Goal: Communication & Community: Answer question/provide support

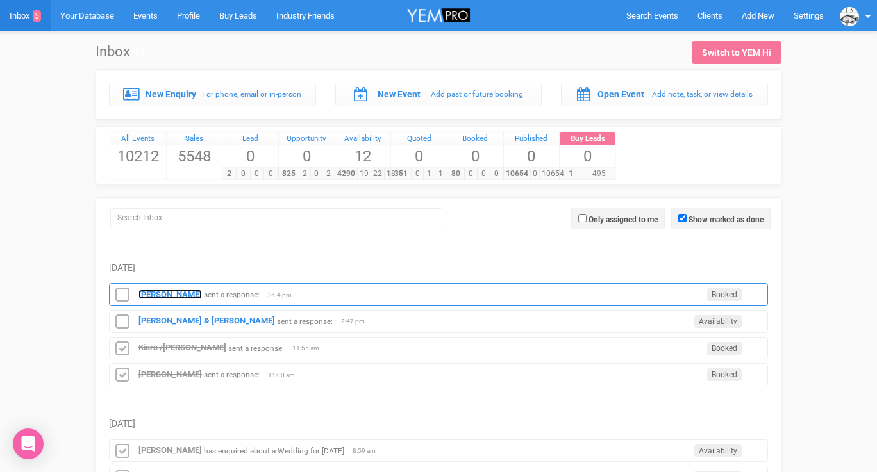
click at [183, 292] on strong "[PERSON_NAME]" at bounding box center [169, 295] width 63 height 10
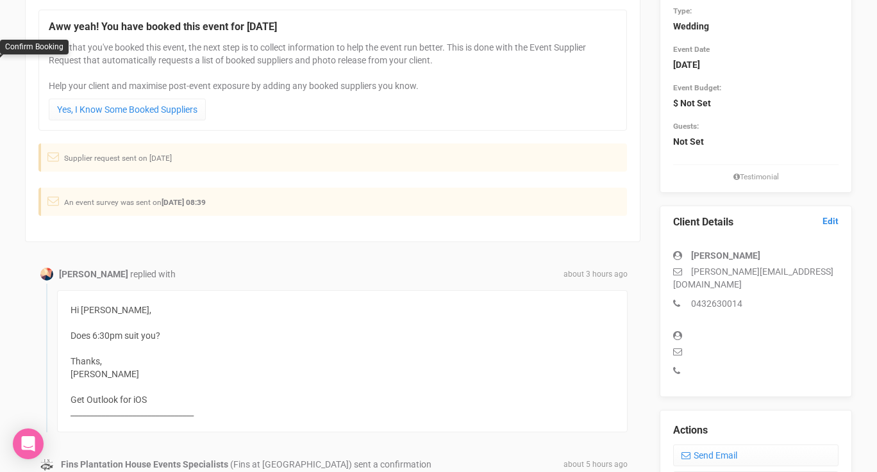
scroll to position [150, 0]
click at [700, 446] on link "Send Email" at bounding box center [755, 457] width 165 height 22
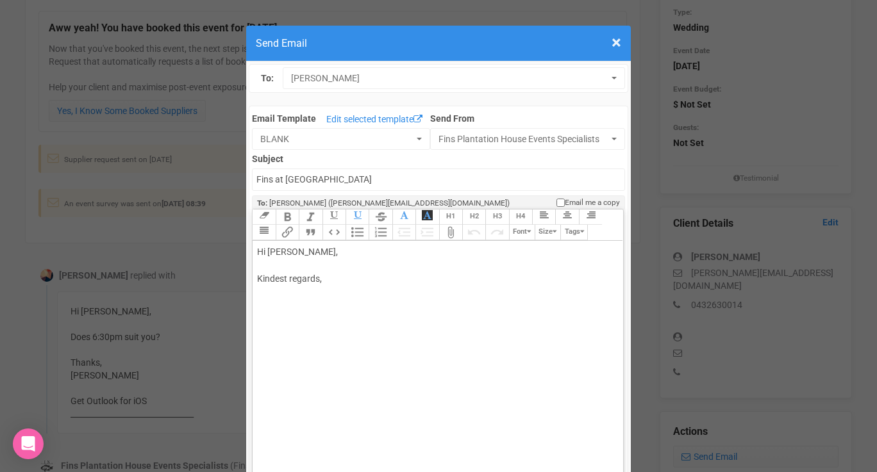
drag, startPoint x: 299, startPoint y: 251, endPoint x: 347, endPoint y: 250, distance: 48.1
click at [347, 250] on div "Hi [PERSON_NAME], Kindest regards," at bounding box center [435, 278] width 356 height 67
click at [287, 345] on div "Hi [PERSON_NAME] Sorry about the late reply. We have a wedding [DATE] :) Yes i …" at bounding box center [435, 305] width 356 height 121
type trix-editor "<div>Hi [PERSON_NAME];<br><br>Sorry about the late reply. We have a wedding [DA…"
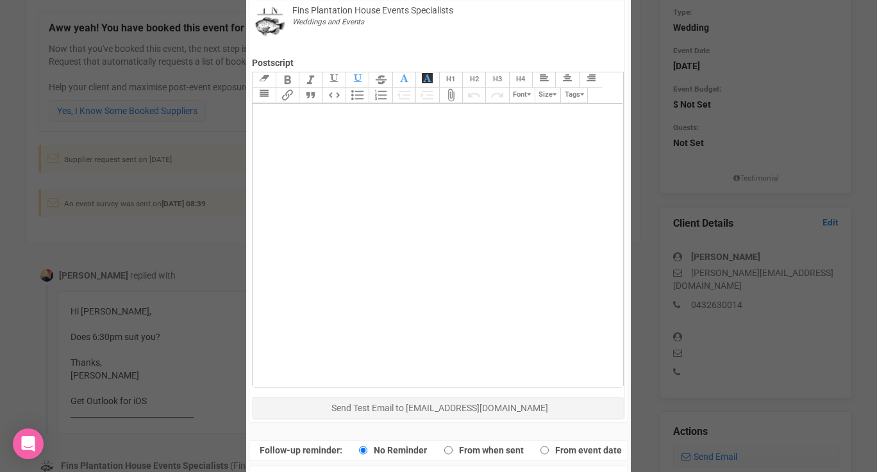
scroll to position [598, 0]
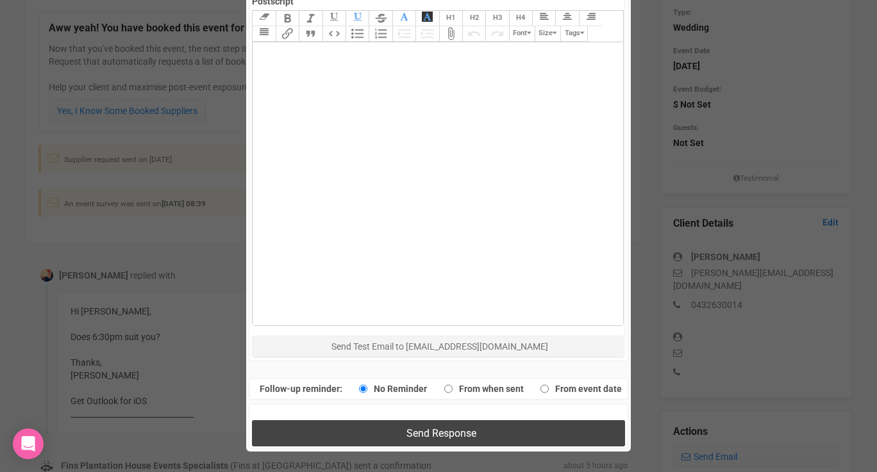
click at [384, 436] on button "Send Response" at bounding box center [438, 433] width 372 height 26
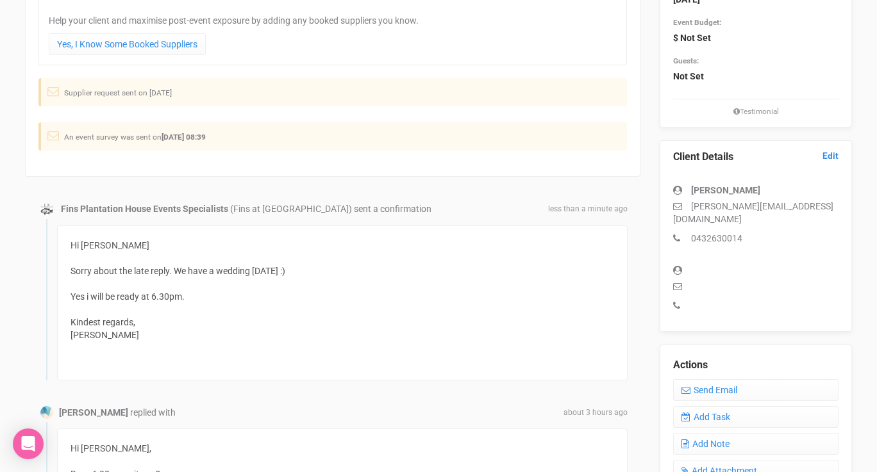
scroll to position [0, 0]
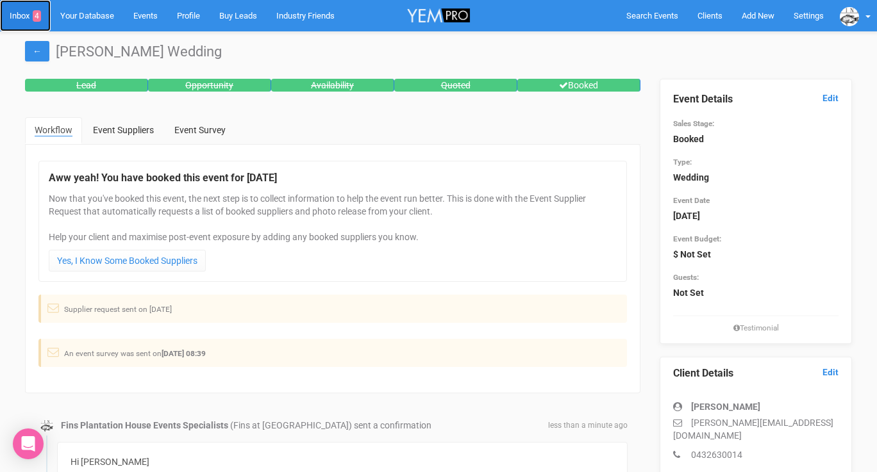
click at [24, 17] on link "Inbox 4" at bounding box center [25, 15] width 51 height 31
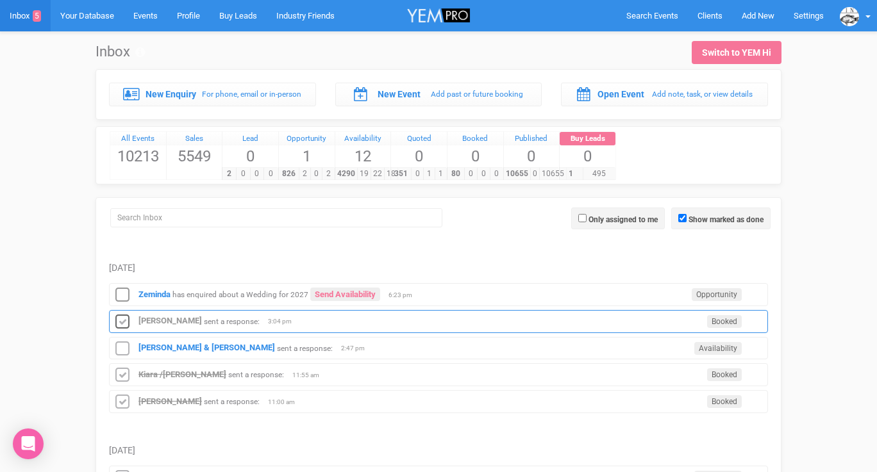
click at [126, 318] on icon at bounding box center [122, 322] width 19 height 17
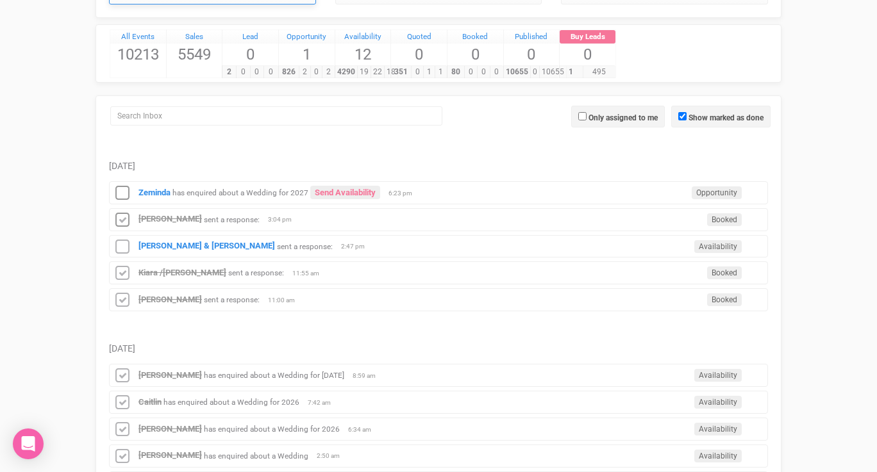
scroll to position [137, 0]
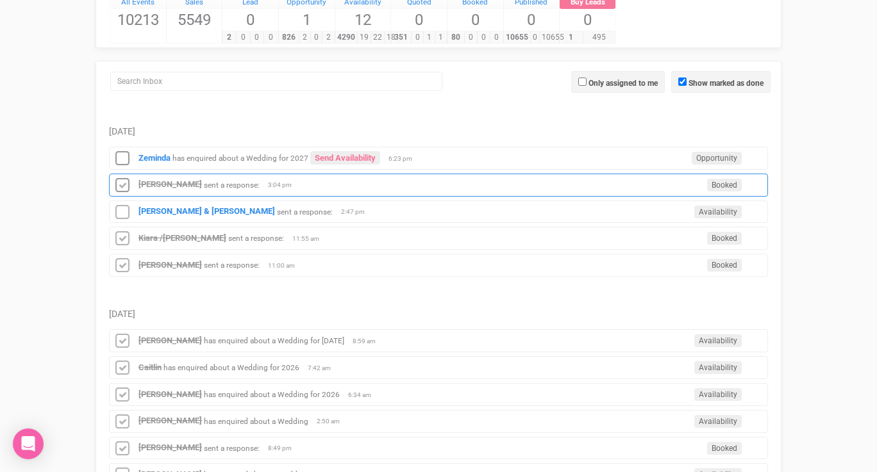
click at [173, 178] on div "[PERSON_NAME] sent a response: Booked 3:04 pm" at bounding box center [438, 185] width 659 height 23
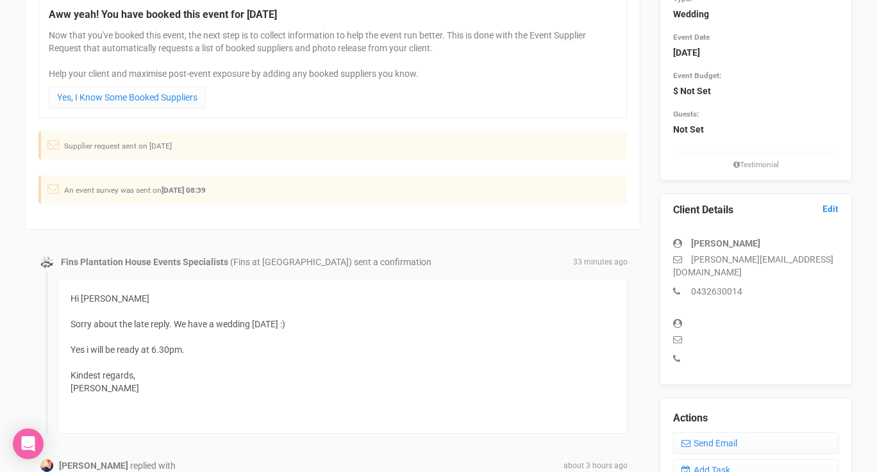
scroll to position [280, 0]
